Goal: Information Seeking & Learning: Learn about a topic

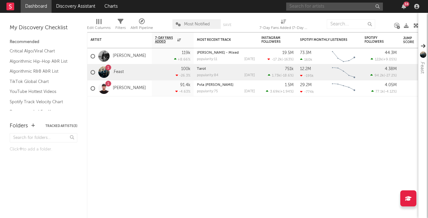
click at [326, 7] on input "text" at bounding box center [334, 7] width 97 height 8
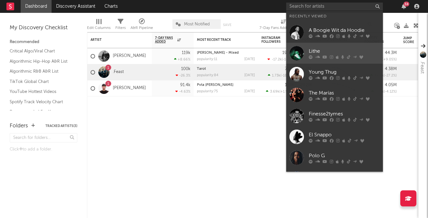
click at [314, 51] on div "Lithe" at bounding box center [343, 51] width 71 height 8
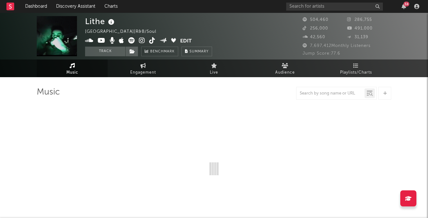
select select "6m"
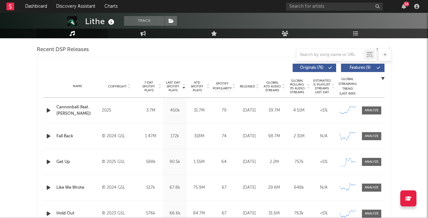
scroll to position [237, 0]
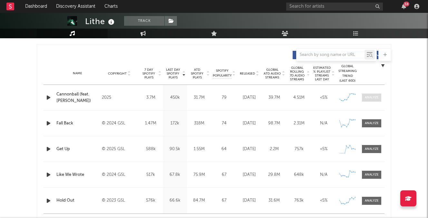
click at [373, 98] on div at bounding box center [371, 97] width 14 height 5
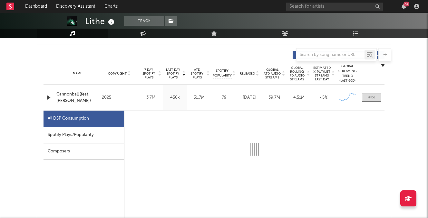
select select "1w"
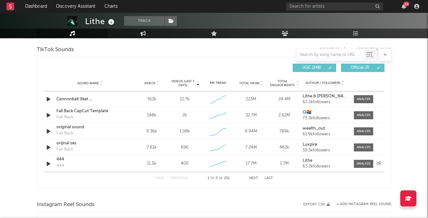
scroll to position [741, 0]
